Goal: Information Seeking & Learning: Check status

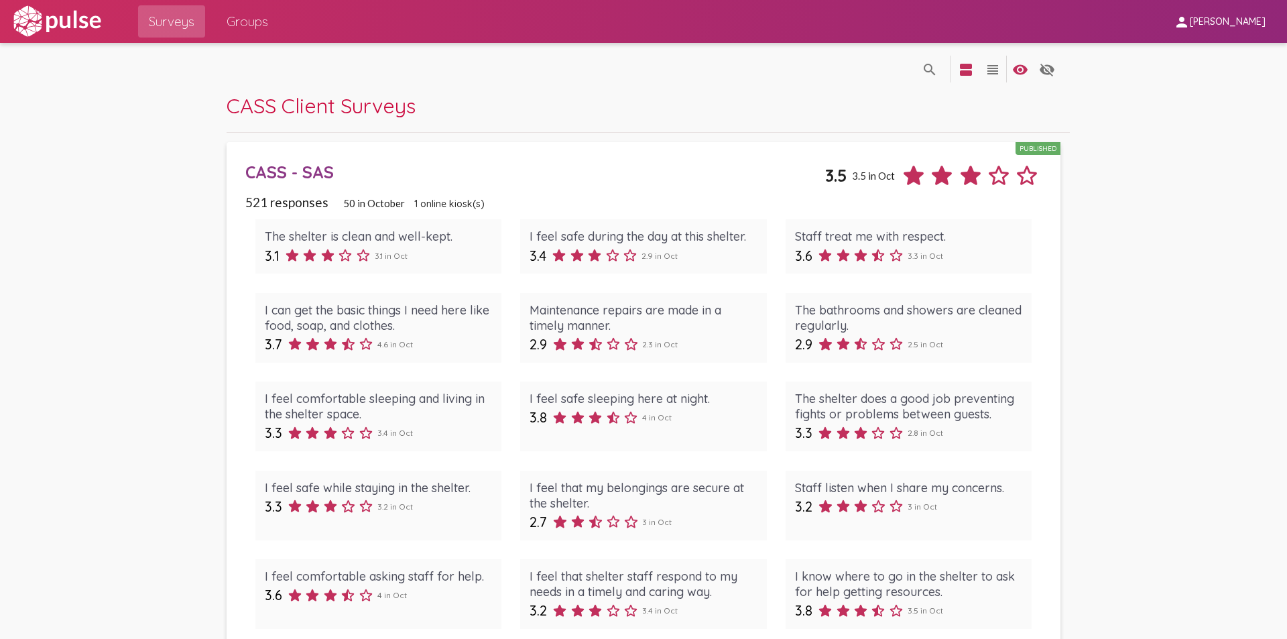
click at [645, 170] on div "CASS - SAS" at bounding box center [534, 172] width 579 height 21
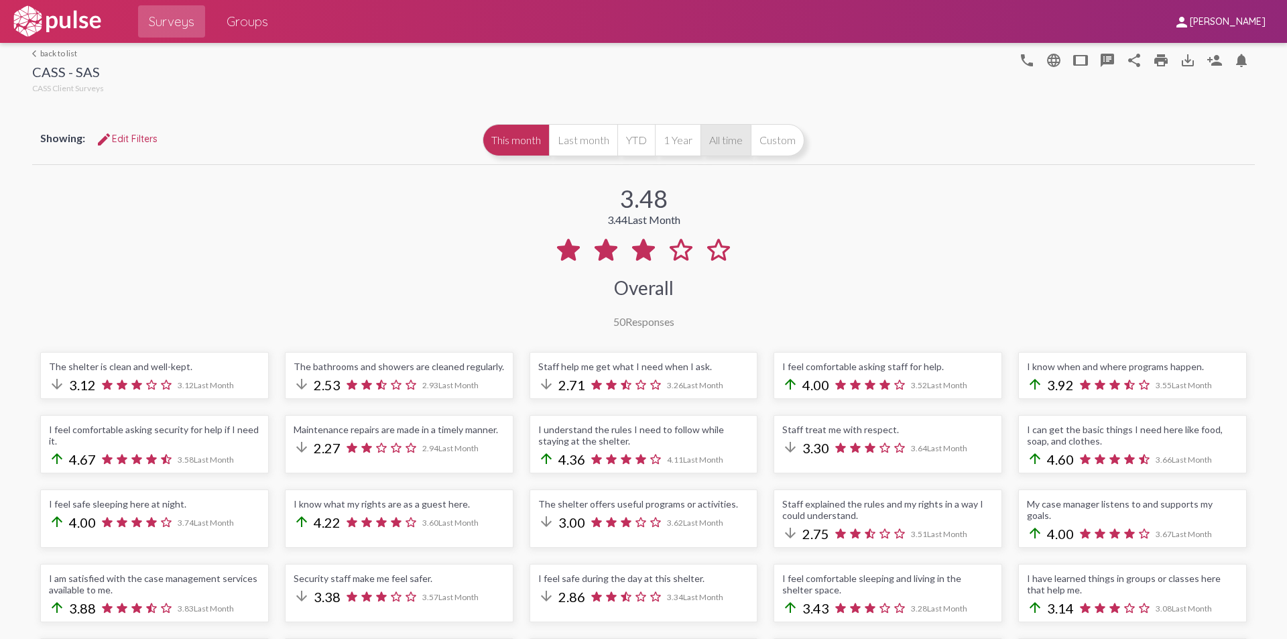
click at [713, 138] on button "All time" at bounding box center [726, 140] width 50 height 32
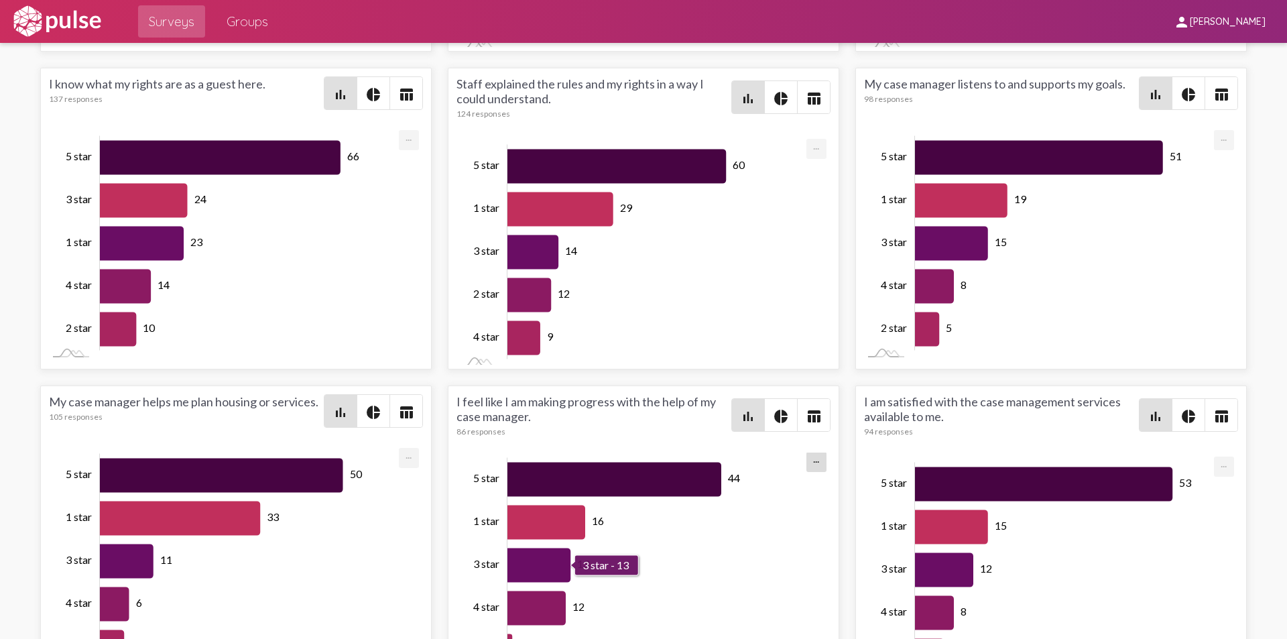
scroll to position [4128, 0]
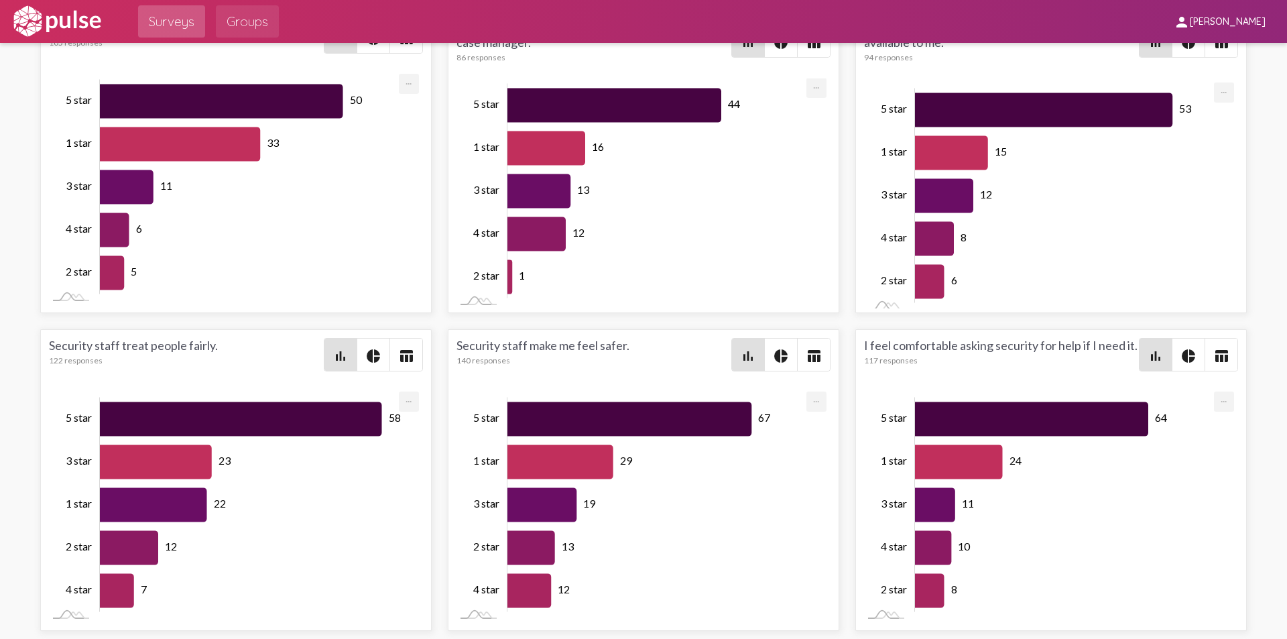
click at [257, 25] on span "Groups" at bounding box center [248, 21] width 42 height 24
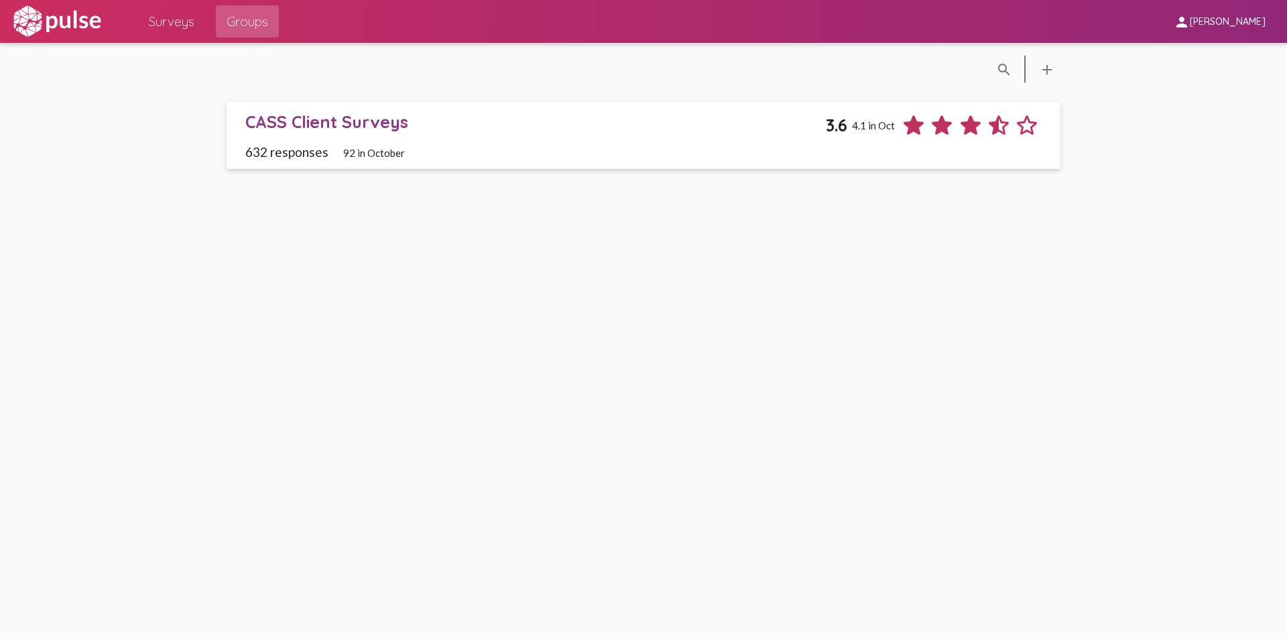
click at [372, 121] on div "CASS Client Surveys" at bounding box center [535, 121] width 580 height 21
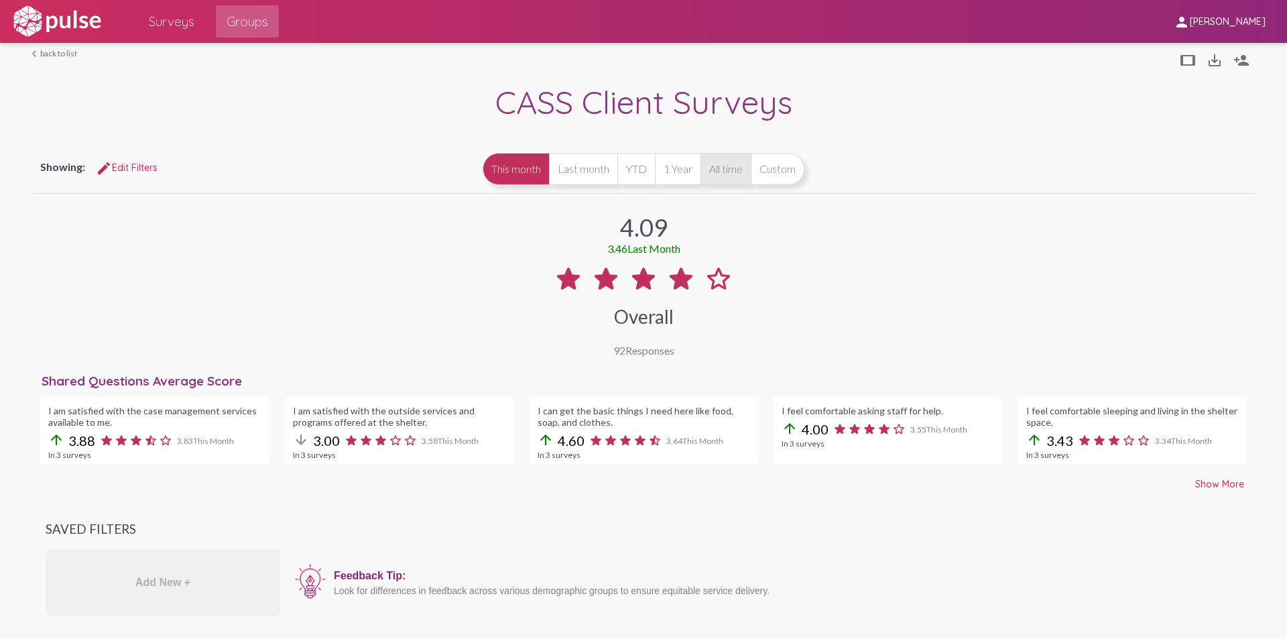
click at [726, 170] on button "All time" at bounding box center [726, 169] width 50 height 32
click at [1209, 482] on span "Show More" at bounding box center [1219, 484] width 49 height 12
